Goal: Check status: Check status

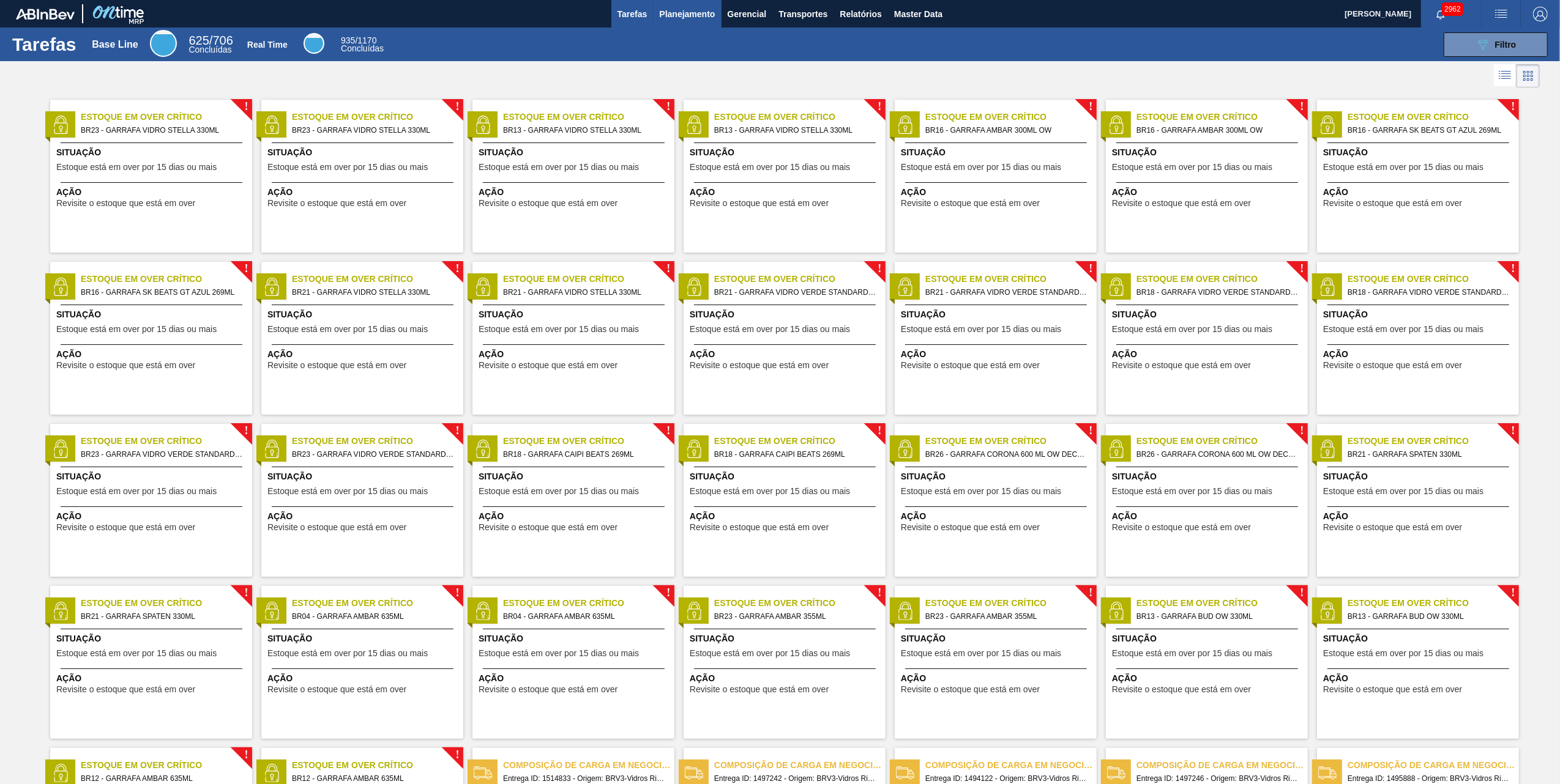
click at [692, 17] on span "Planejamento" at bounding box center [687, 14] width 56 height 15
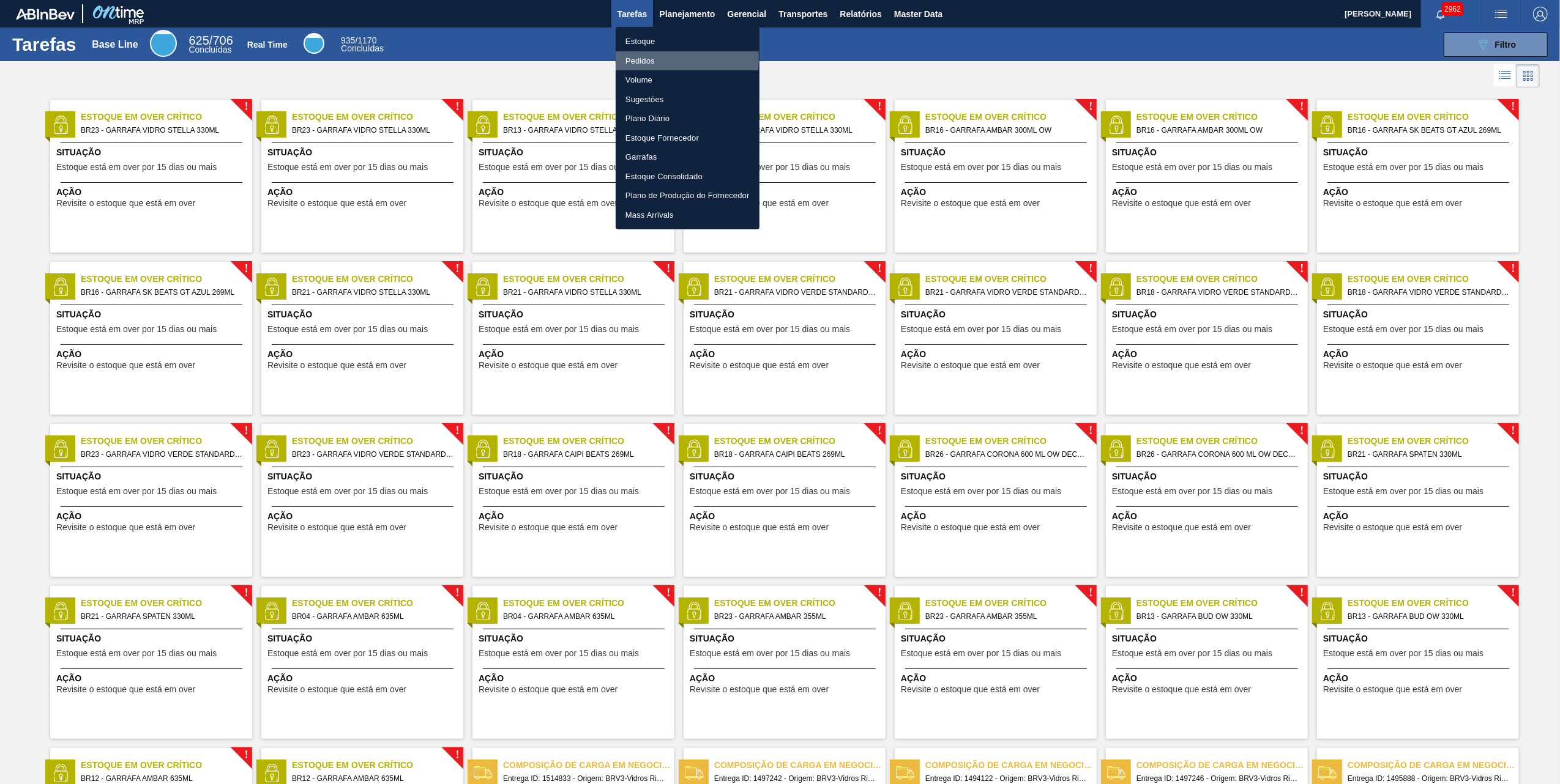
click at [642, 59] on li "Pedidos" at bounding box center [688, 61] width 144 height 20
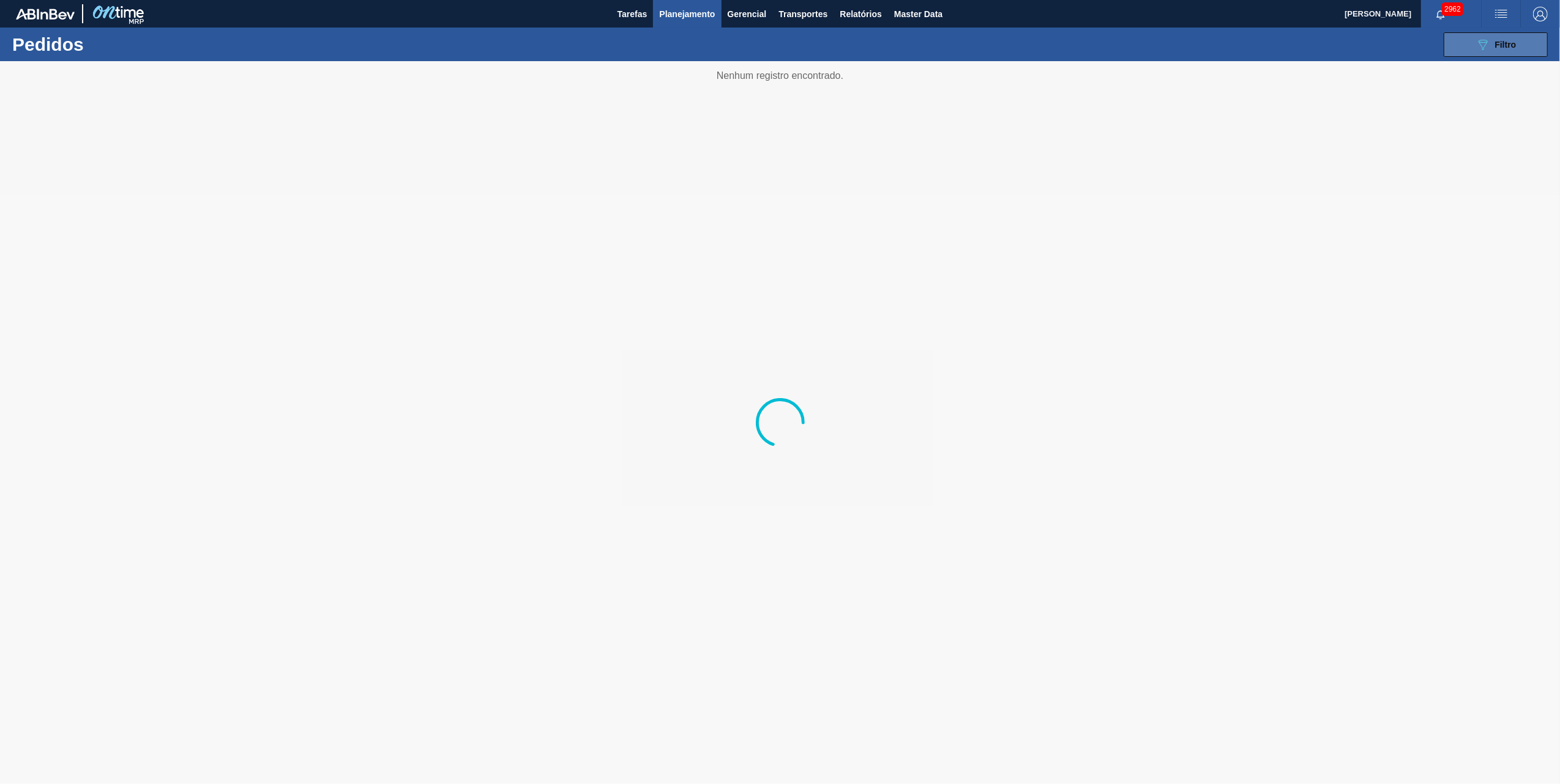
click at [1513, 40] on span "Filtro" at bounding box center [1506, 45] width 21 height 10
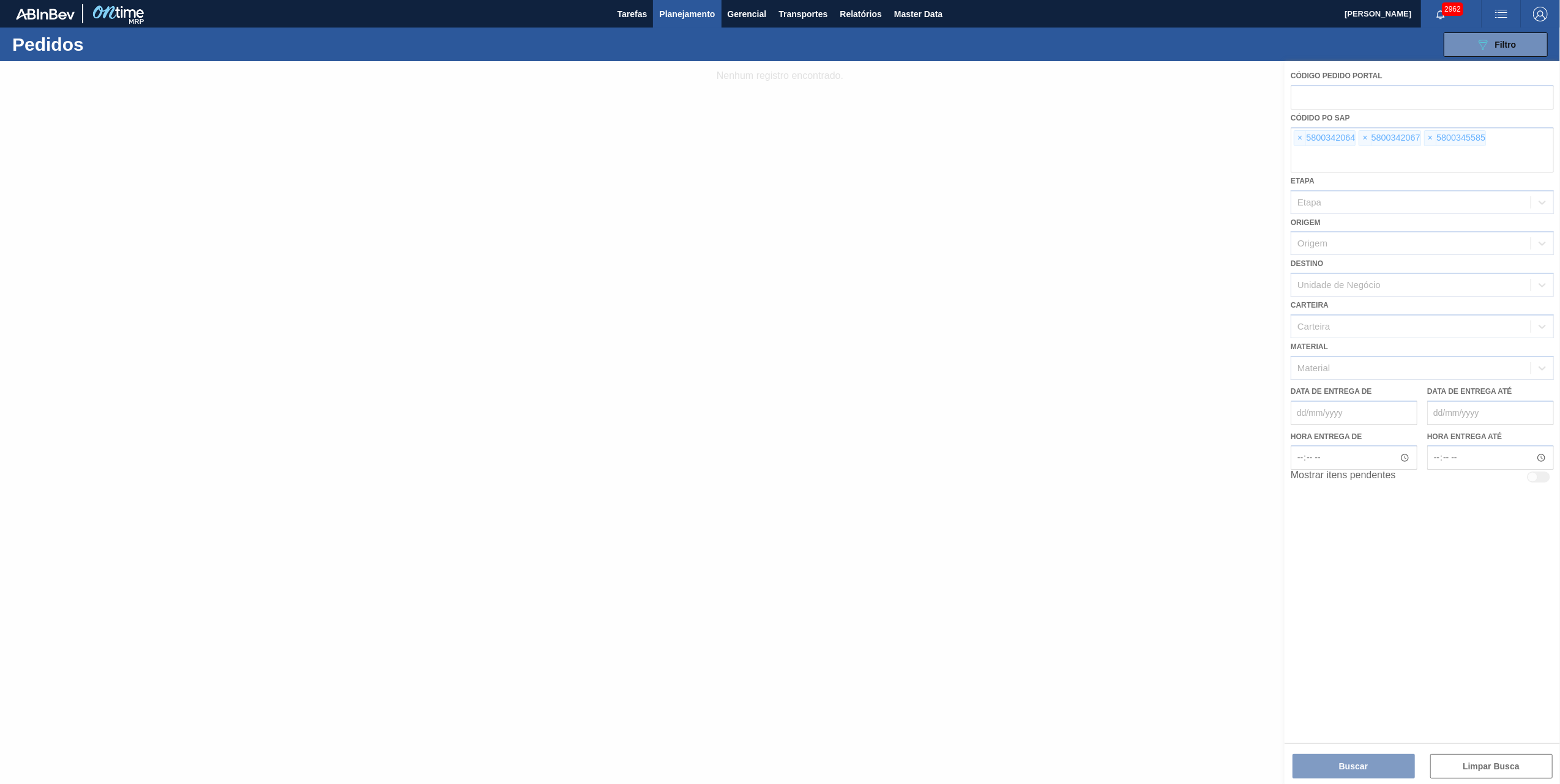
click at [1295, 132] on div at bounding box center [780, 422] width 1560 height 723
click at [1300, 134] on div at bounding box center [780, 422] width 1560 height 723
click at [1300, 134] on div at bounding box center [780, 422] width 1560 height 723
click at [1303, 136] on div at bounding box center [780, 422] width 1560 height 723
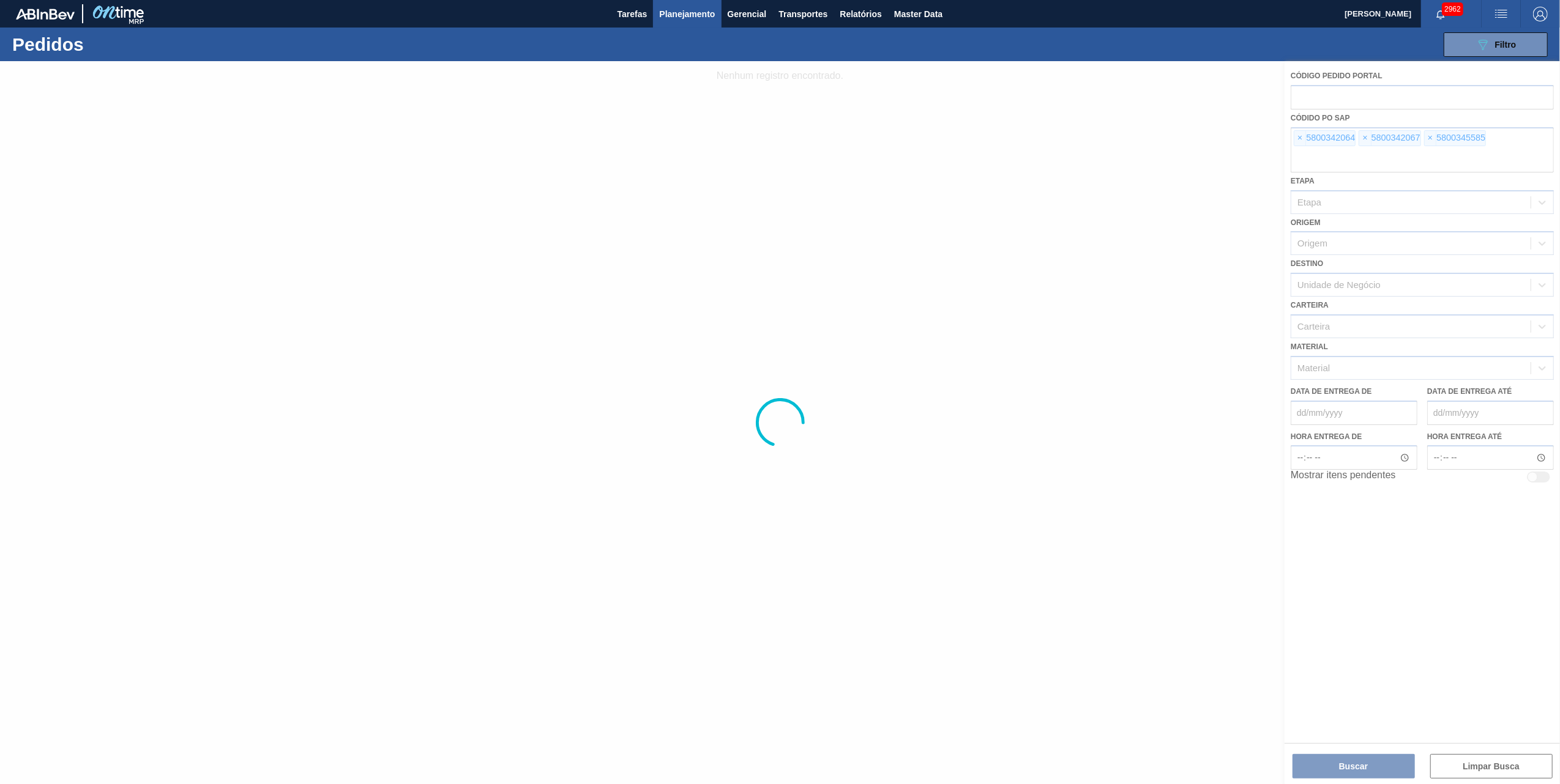
click at [1303, 136] on div at bounding box center [780, 422] width 1560 height 723
click at [1302, 137] on div at bounding box center [780, 422] width 1560 height 723
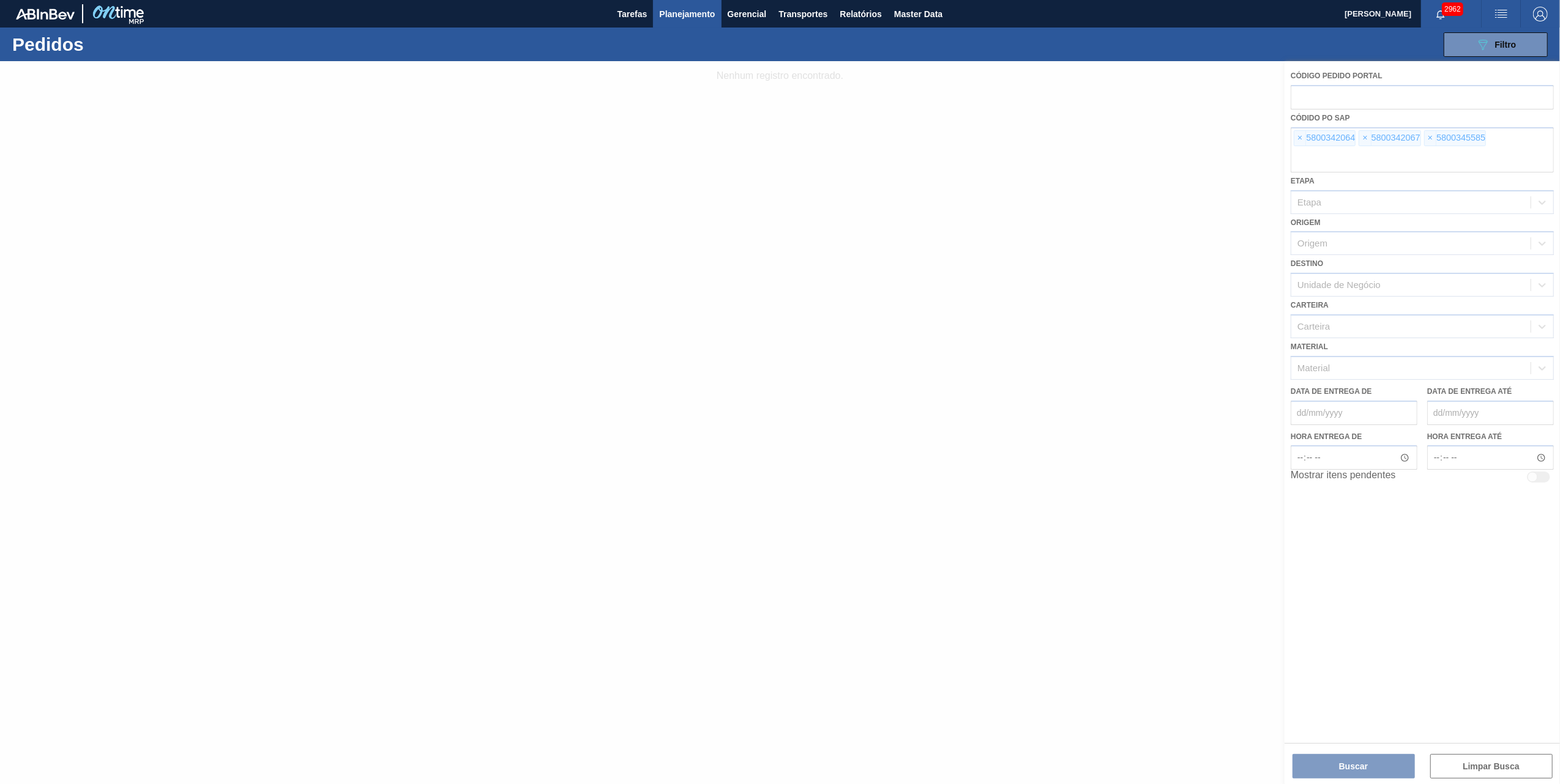
click at [1302, 137] on div at bounding box center [780, 422] width 1560 height 723
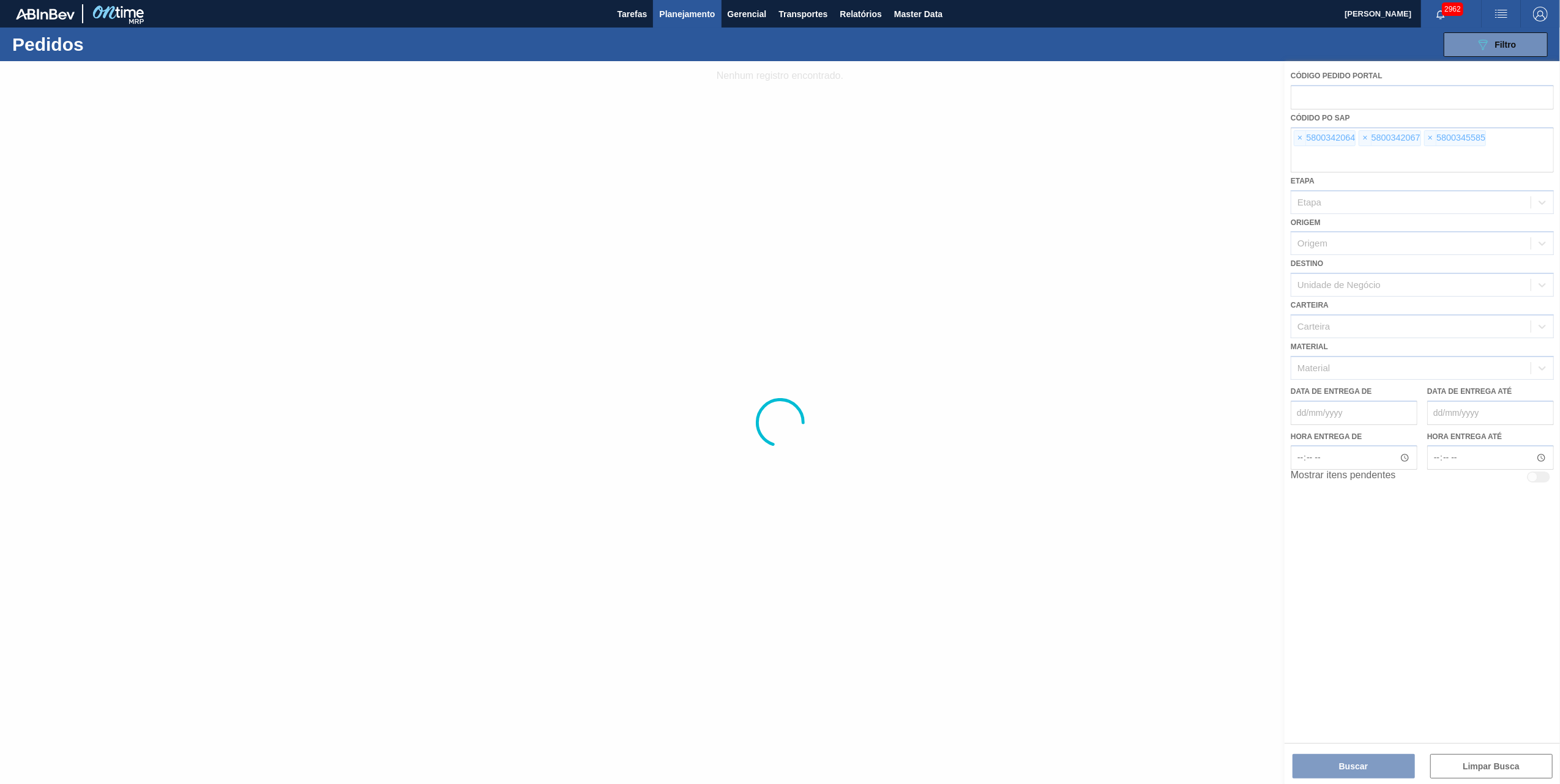
click at [1302, 137] on div at bounding box center [780, 422] width 1560 height 723
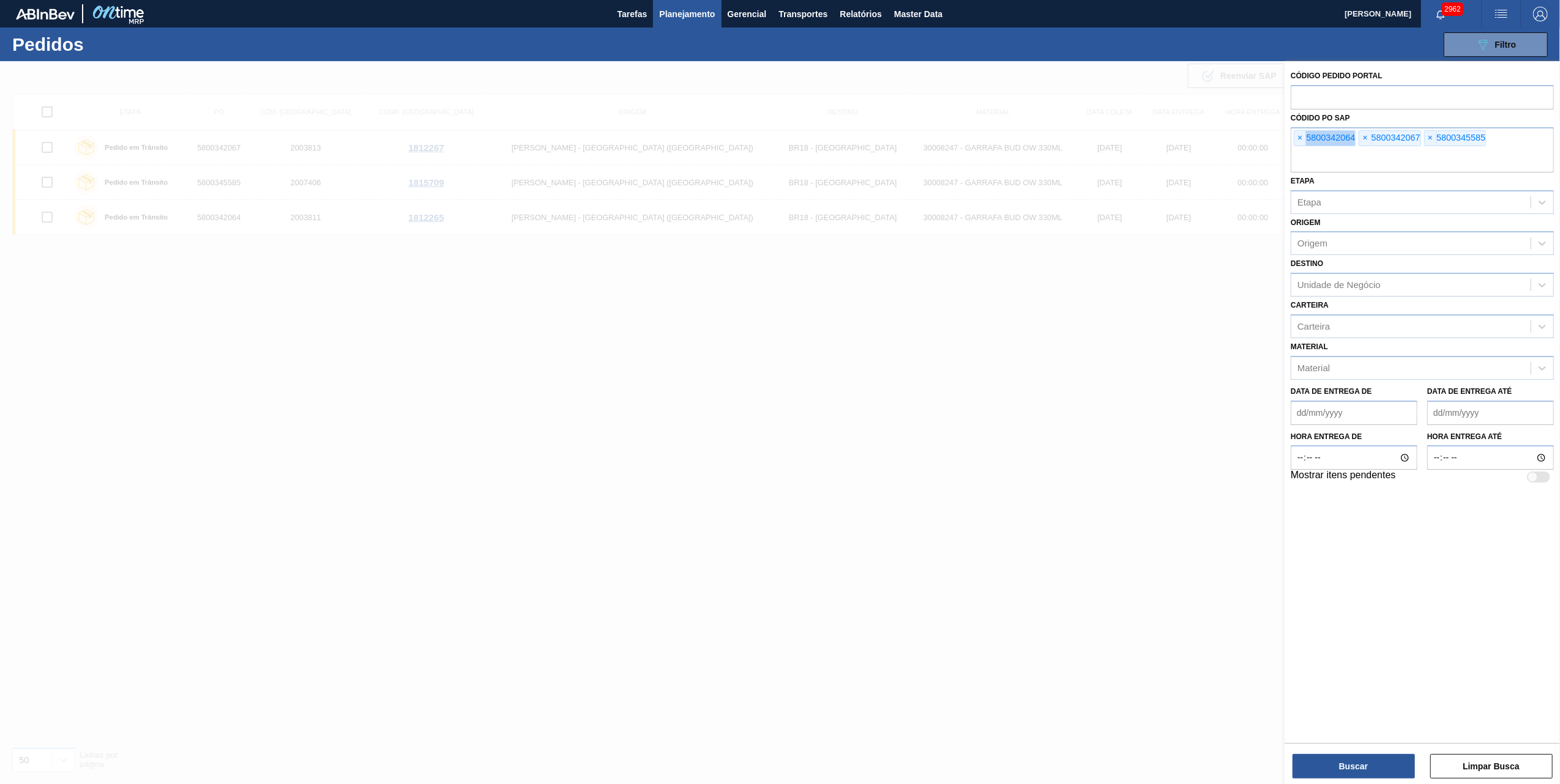
click at [1302, 137] on span "×" at bounding box center [1300, 138] width 11 height 15
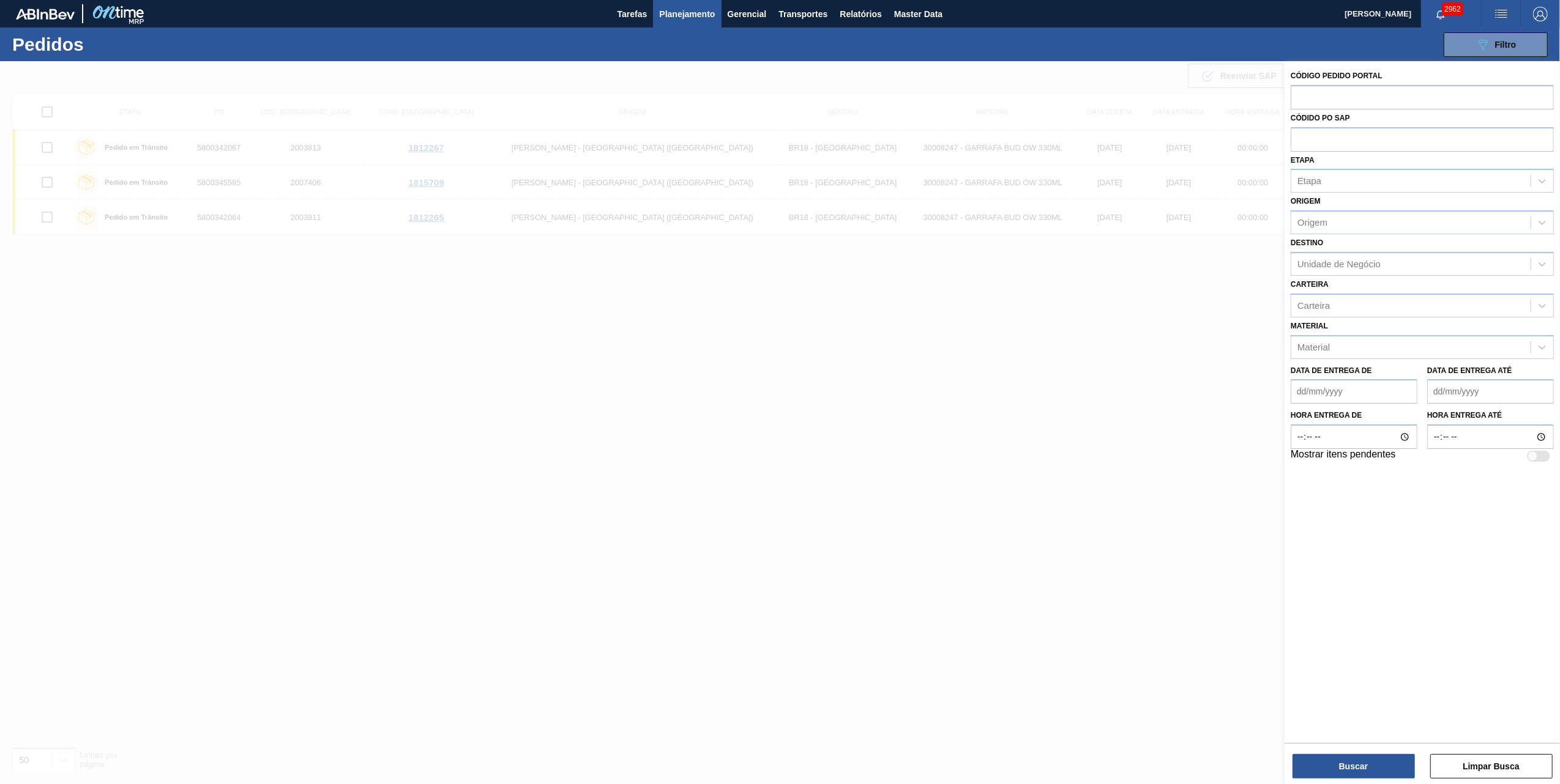
click at [1302, 137] on input "text" at bounding box center [1422, 139] width 263 height 23
paste input "5800334665"
type input "5800334665"
click at [1352, 777] on button "Buscar" at bounding box center [1353, 766] width 123 height 25
